Goal: Find specific page/section: Find specific page/section

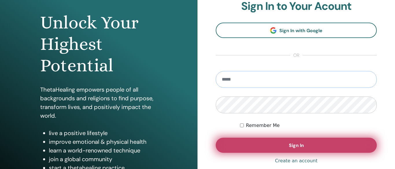
scroll to position [52, 0]
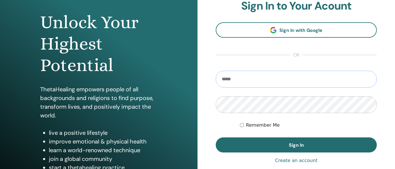
type input "**********"
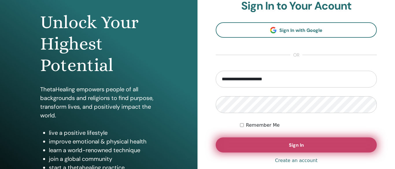
click at [274, 146] on button "Sign In" at bounding box center [296, 144] width 161 height 15
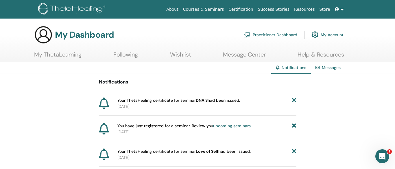
click at [62, 57] on link "My ThetaLearning" at bounding box center [57, 56] width 47 height 11
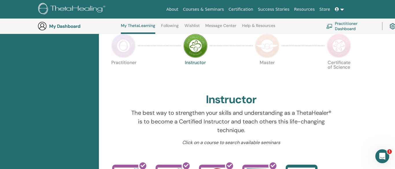
click at [121, 50] on img at bounding box center [123, 46] width 24 height 24
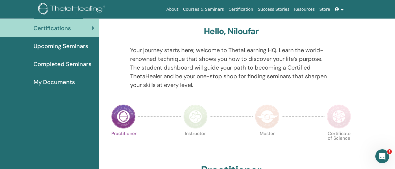
scroll to position [23, 0]
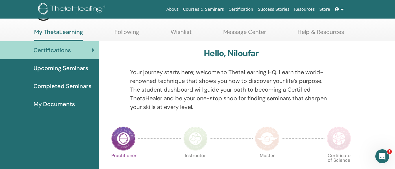
click at [84, 87] on span "Completed Seminars" at bounding box center [63, 86] width 58 height 9
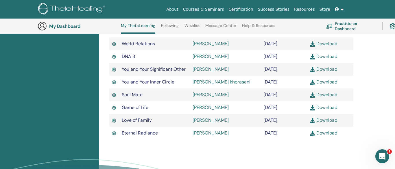
scroll to position [270, 0]
